Goal: Navigation & Orientation: Find specific page/section

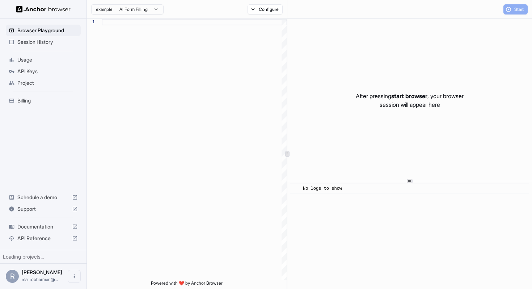
scroll to position [46, 0]
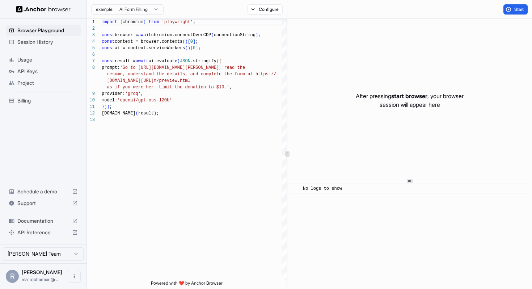
click at [50, 73] on span "API Keys" at bounding box center [47, 71] width 60 height 7
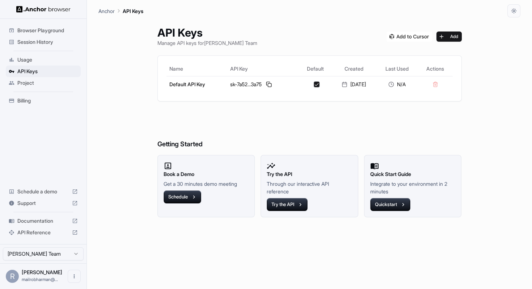
click at [43, 86] on span "Project" at bounding box center [47, 82] width 60 height 7
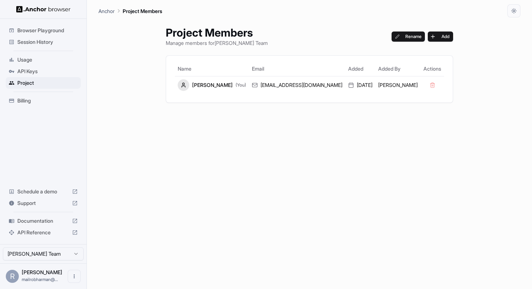
click at [33, 31] on span "Browser Playground" at bounding box center [47, 30] width 60 height 7
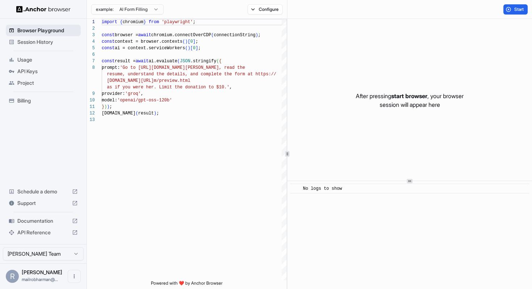
scroll to position [46, 0]
click at [34, 42] on span "Session History" at bounding box center [47, 41] width 60 height 7
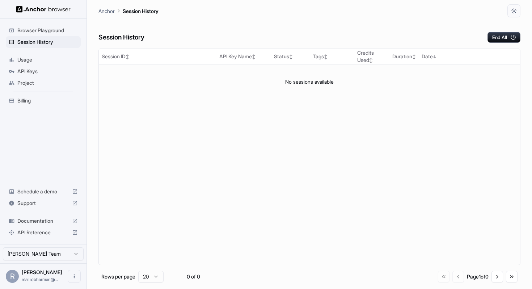
click at [40, 11] on img at bounding box center [43, 9] width 54 height 7
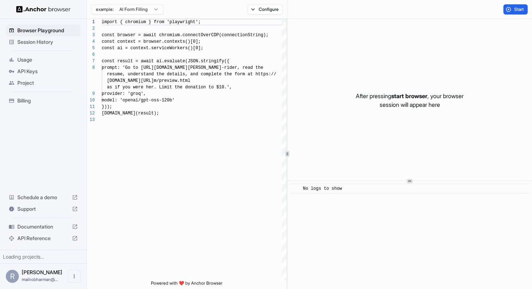
scroll to position [46, 0]
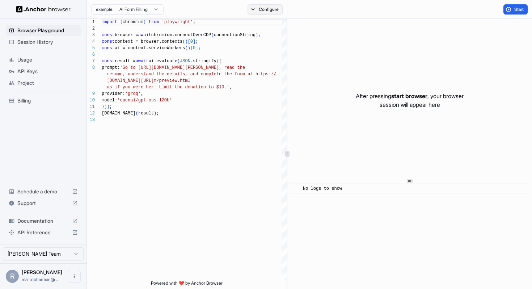
click at [266, 11] on button "Configure" at bounding box center [265, 9] width 35 height 10
click at [324, 73] on button "Select Profile..." at bounding box center [343, 73] width 72 height 10
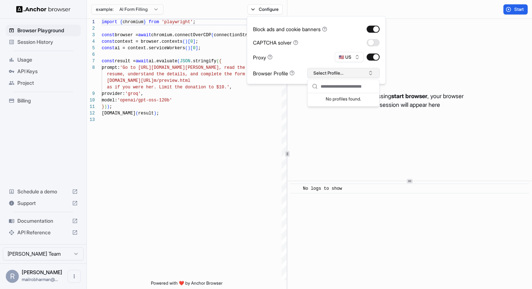
click at [324, 72] on button "Select Profile..." at bounding box center [343, 73] width 72 height 10
click at [33, 99] on span "Billing" at bounding box center [47, 100] width 60 height 7
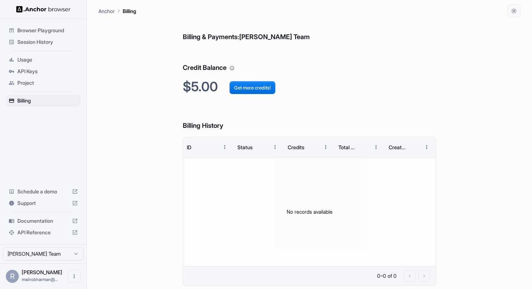
click at [28, 5] on div at bounding box center [43, 9] width 87 height 18
click at [38, 11] on img at bounding box center [43, 9] width 54 height 7
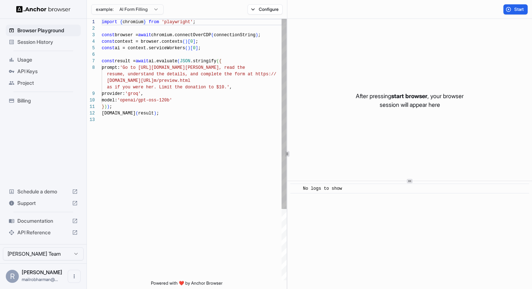
scroll to position [46, 0]
